Goal: Navigation & Orientation: Find specific page/section

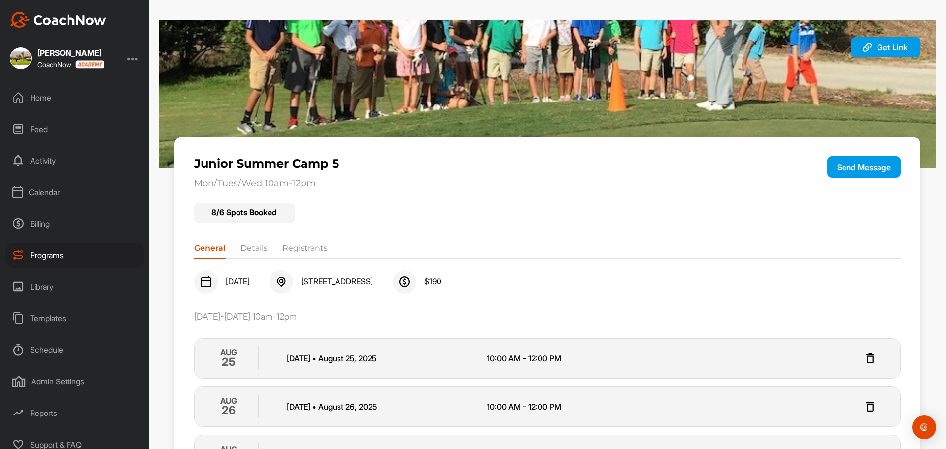
click at [50, 253] on div "Programs" at bounding box center [74, 255] width 139 height 25
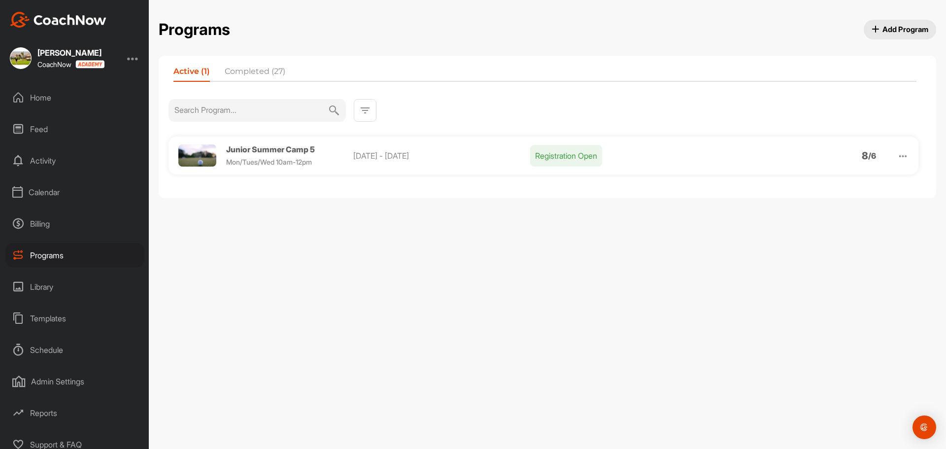
click at [250, 77] on li "Completed (27)" at bounding box center [255, 74] width 61 height 16
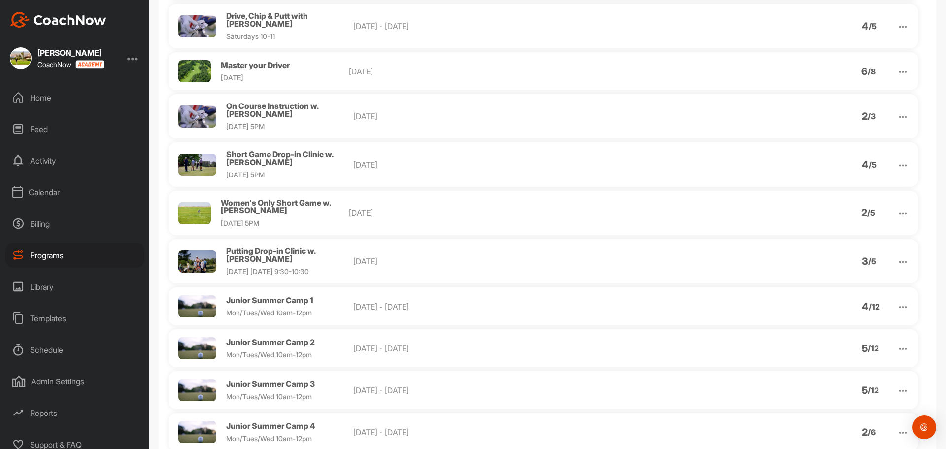
scroll to position [957, 0]
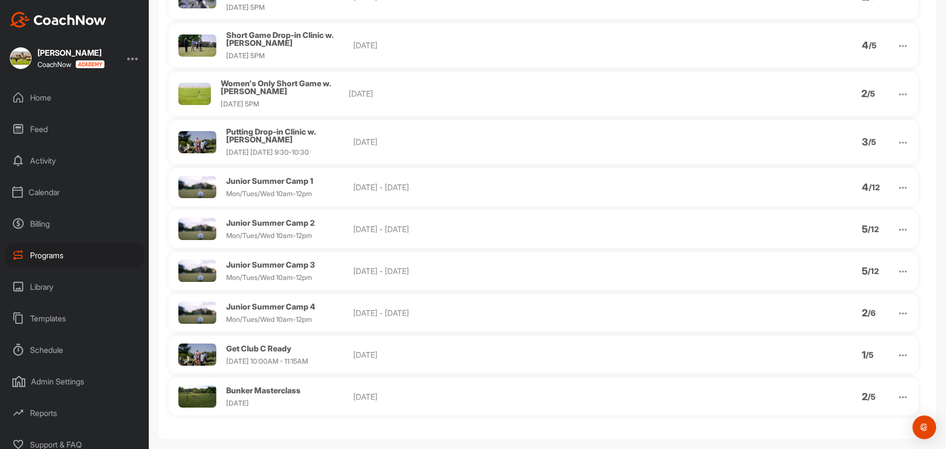
click at [277, 343] on span "Get Club C Ready" at bounding box center [258, 348] width 65 height 10
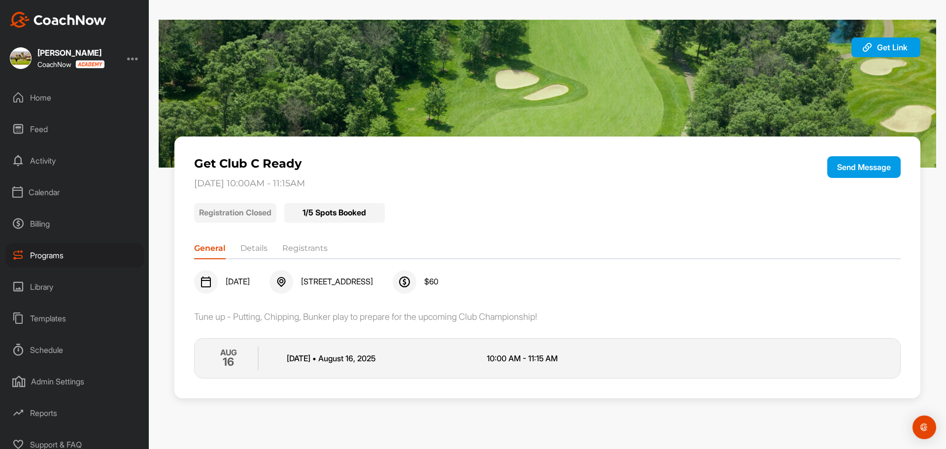
click at [322, 250] on li "Registrants" at bounding box center [304, 250] width 45 height 16
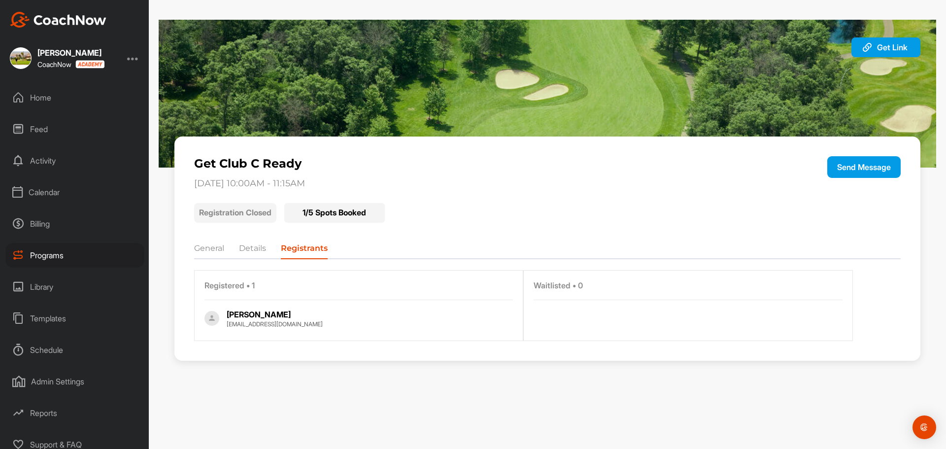
click at [50, 259] on div "Programs" at bounding box center [74, 255] width 139 height 25
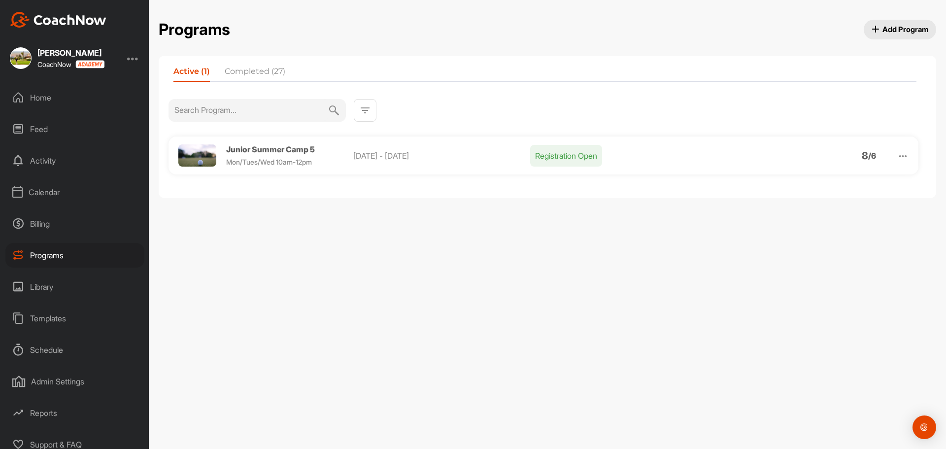
click at [274, 76] on li "Completed (27)" at bounding box center [255, 74] width 61 height 16
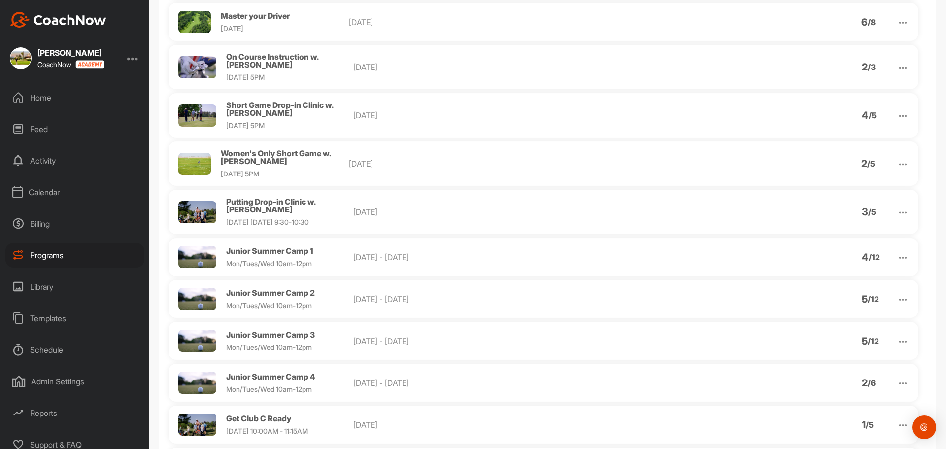
scroll to position [957, 0]
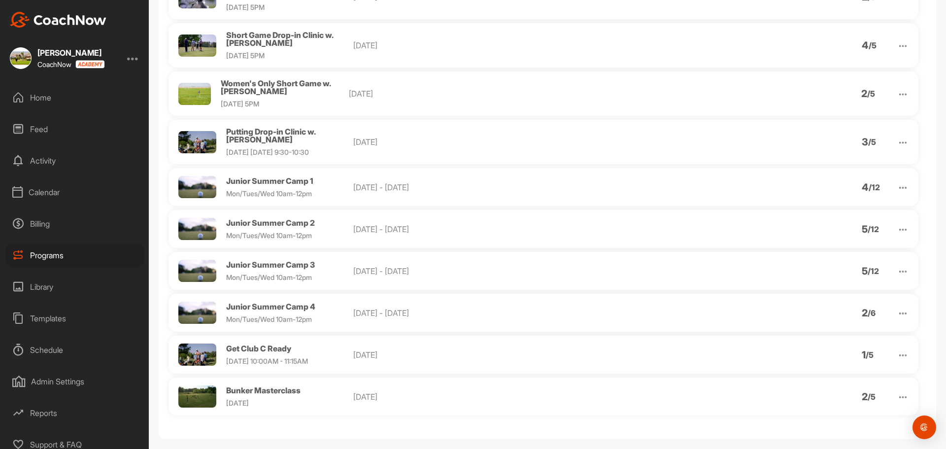
click at [250, 385] on span "Bunker Masterclass" at bounding box center [263, 390] width 74 height 10
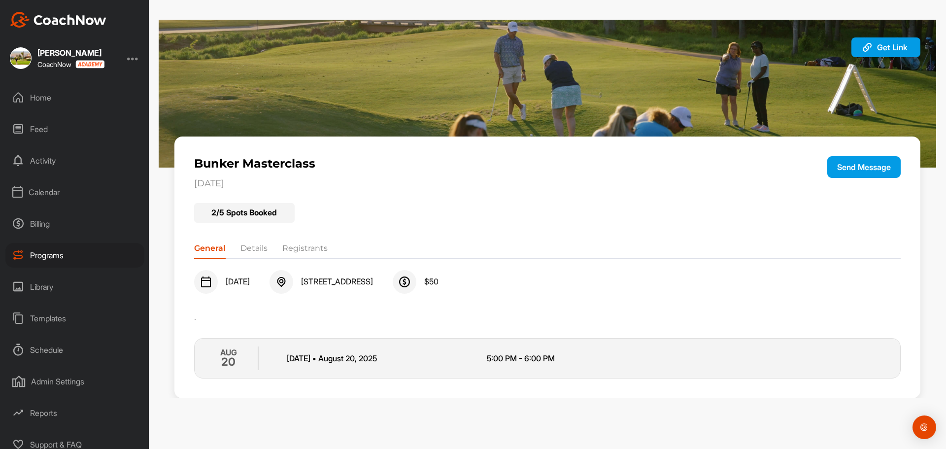
click at [304, 228] on div "Bunker Masterclass [DATE] Send Message 2 / 5 Spots Booked General Details Regis…" at bounding box center [547, 267] width 746 height 262
click at [308, 223] on div "2 / 5 Spots Booked" at bounding box center [547, 210] width 707 height 26
click at [304, 244] on li "Registrants" at bounding box center [304, 250] width 45 height 16
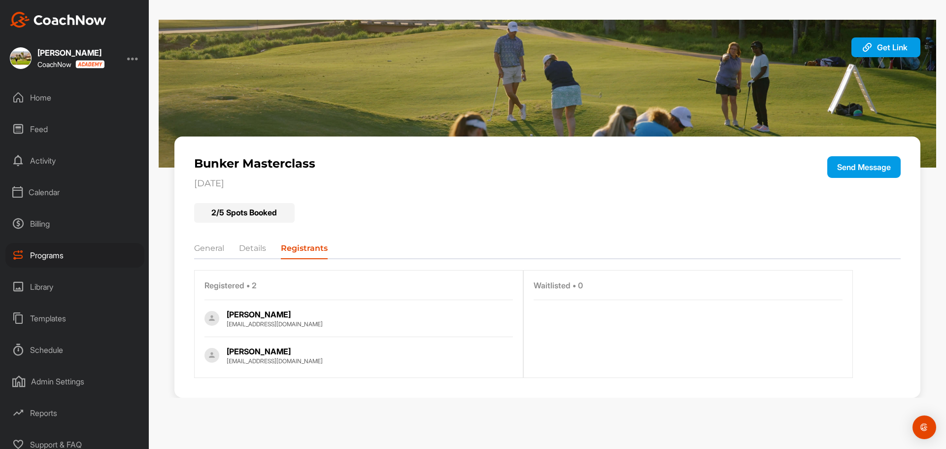
click at [95, 251] on div "Programs" at bounding box center [74, 255] width 139 height 25
